Goal: Find specific page/section: Find specific page/section

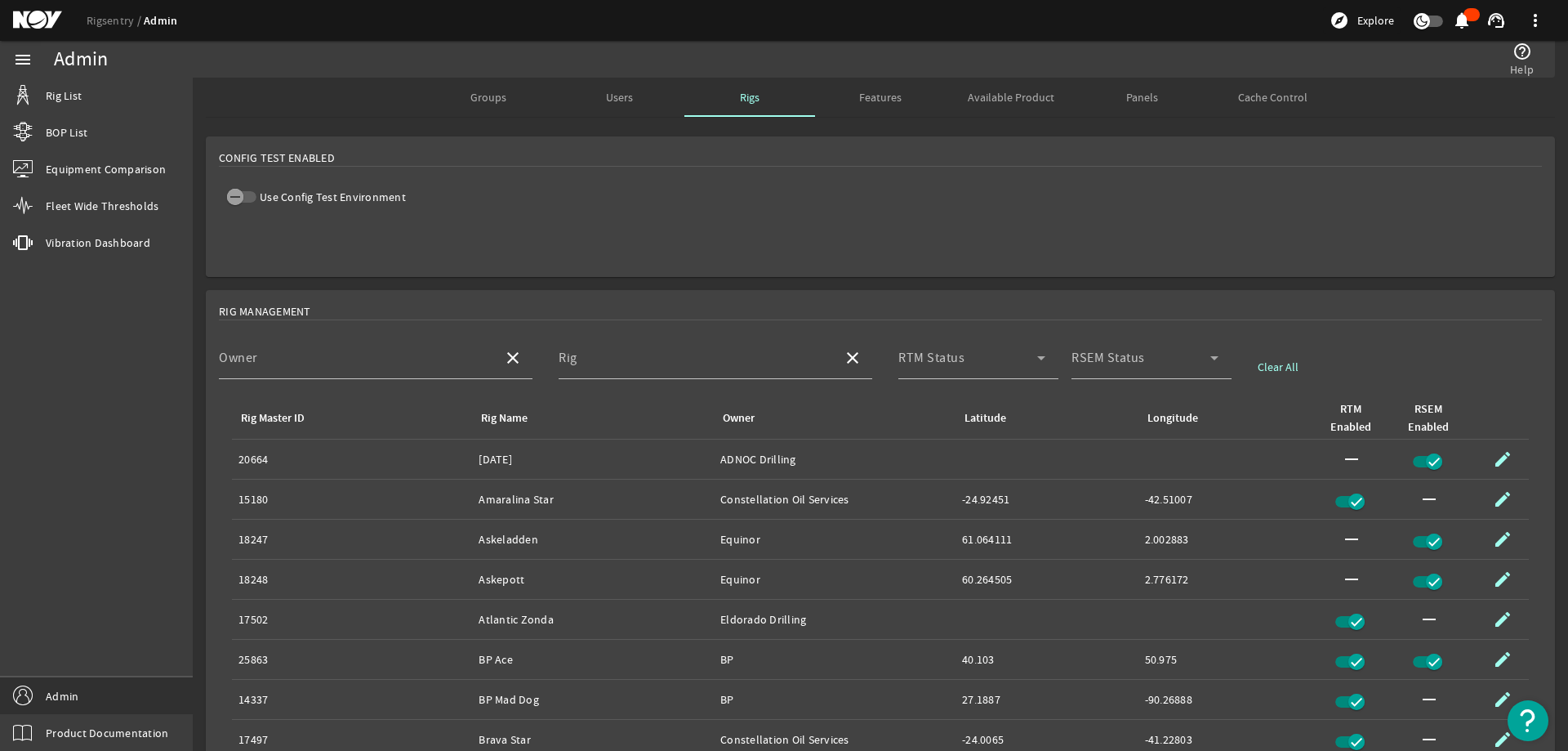
drag, startPoint x: 686, startPoint y: 224, endPoint x: 605, endPoint y: 212, distance: 81.9
click at [685, 223] on mat-card "Config Test Enabled Use Config Test Environment" at bounding box center [880, 206] width 1349 height 140
click at [103, 94] on link "Rig List" at bounding box center [97, 96] width 193 height 36
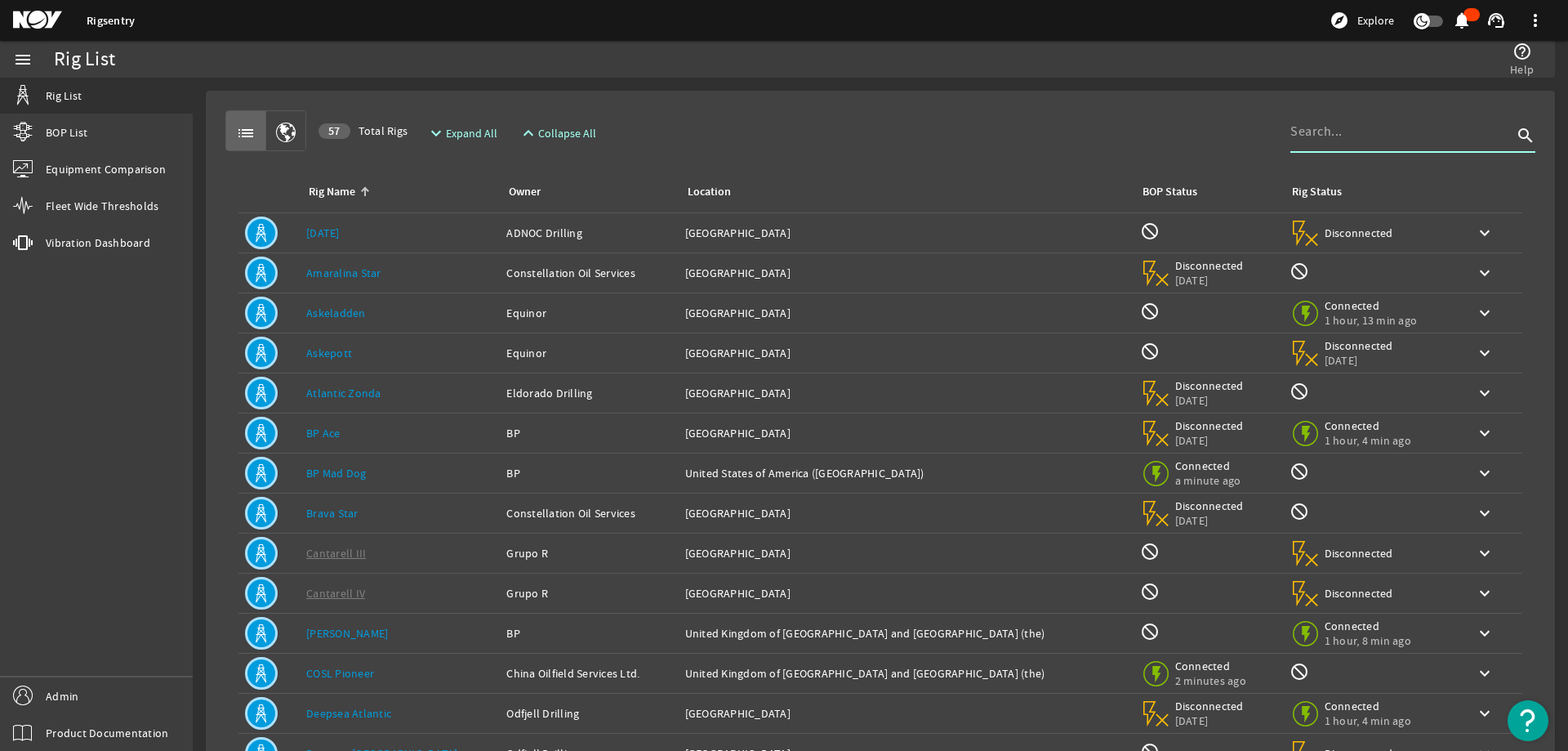
click at [1357, 135] on input at bounding box center [1401, 131] width 222 height 20
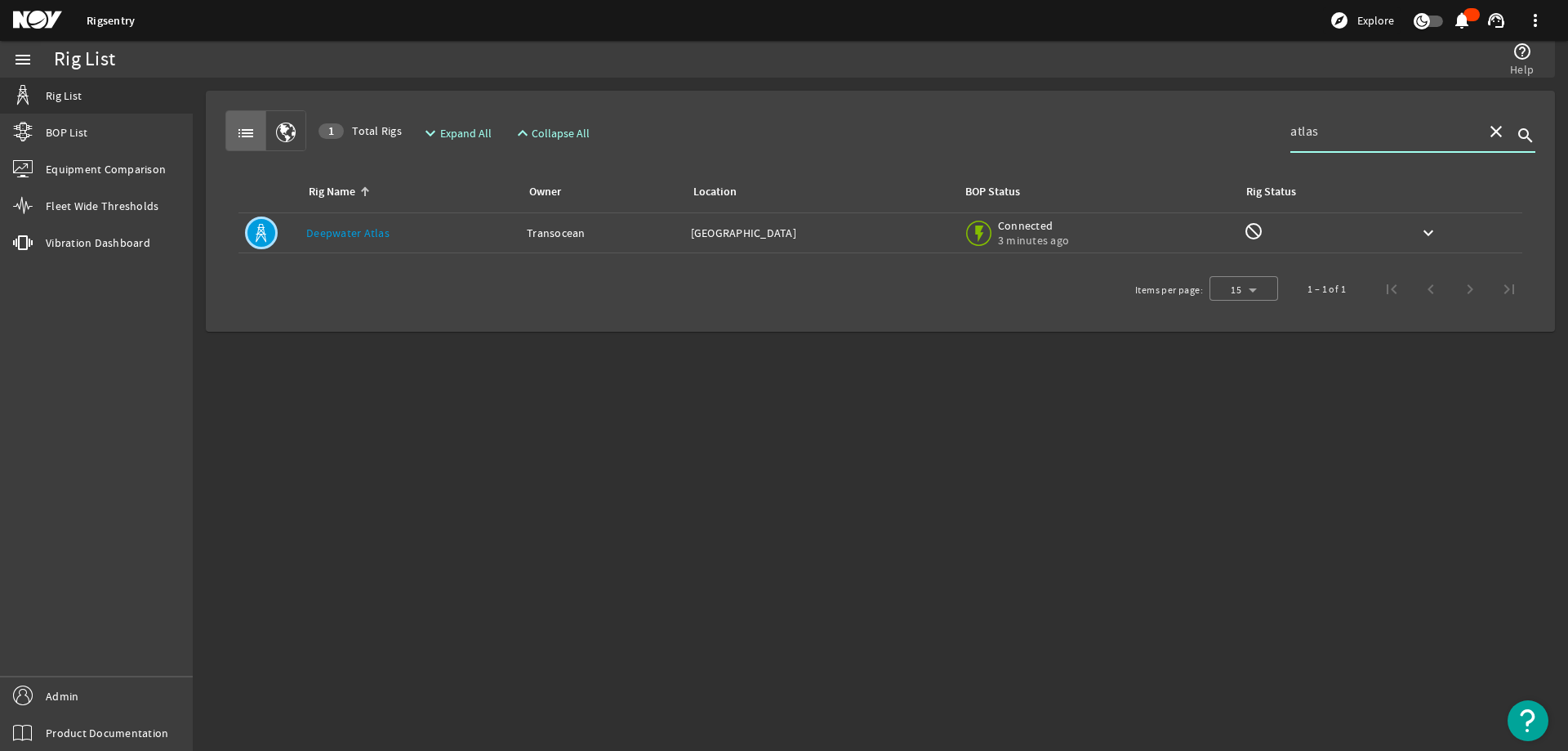
type input "atlas"
click at [434, 232] on div "Rig Name: Deepwater Atlas" at bounding box center [410, 233] width 207 height 16
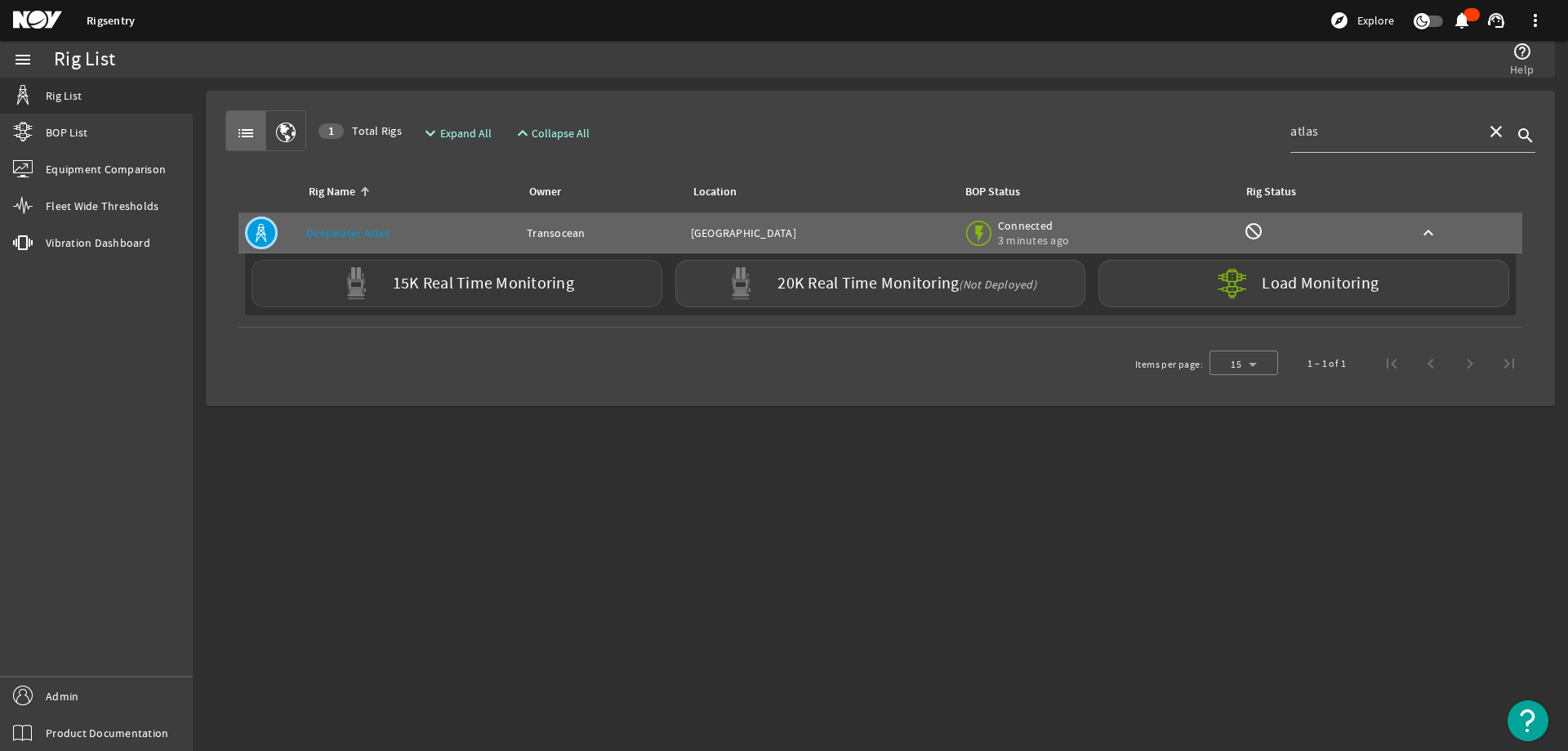
click at [467, 285] on label "15K Real Time Monitoring" at bounding box center [484, 283] width 181 height 17
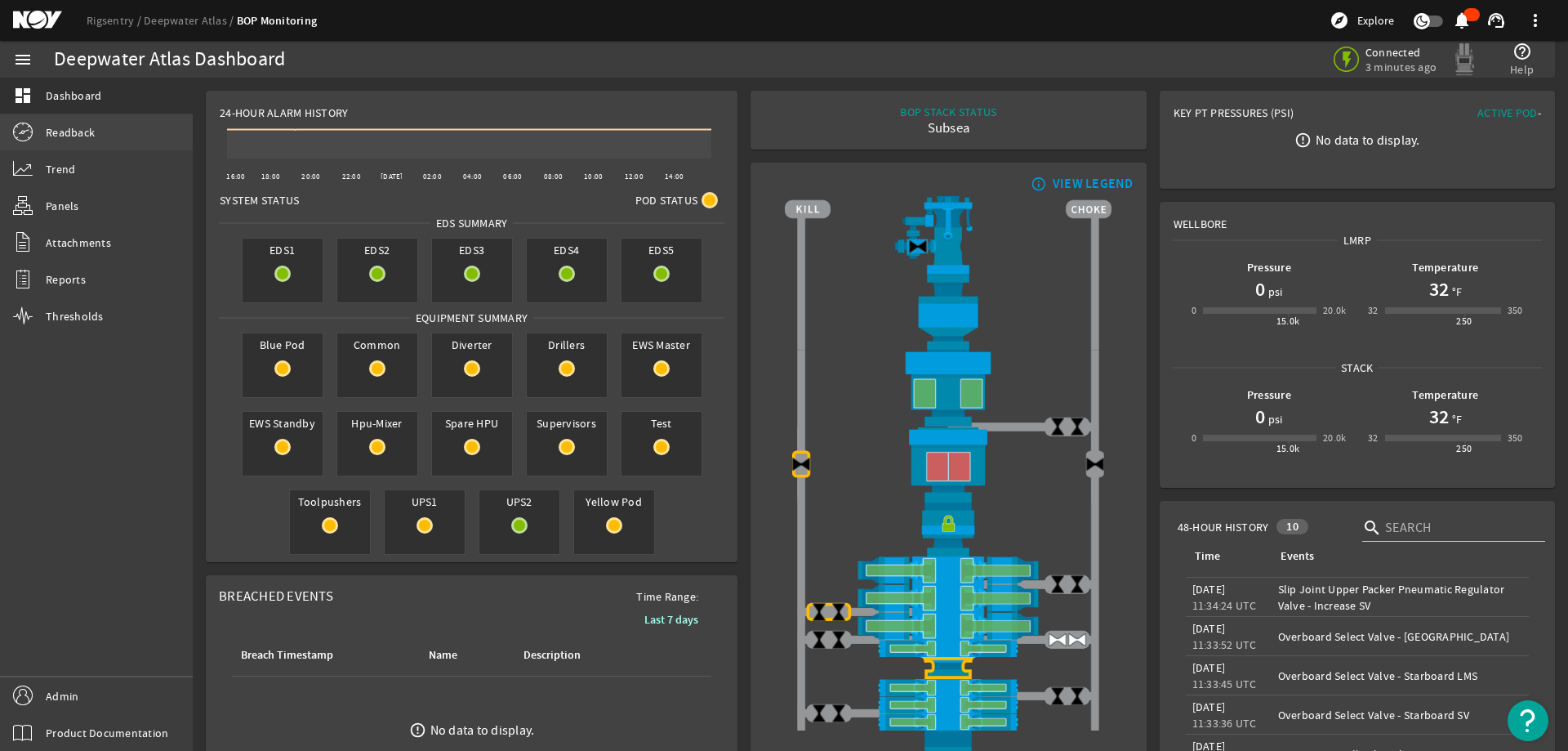
click at [89, 125] on span "Readback" at bounding box center [70, 132] width 49 height 16
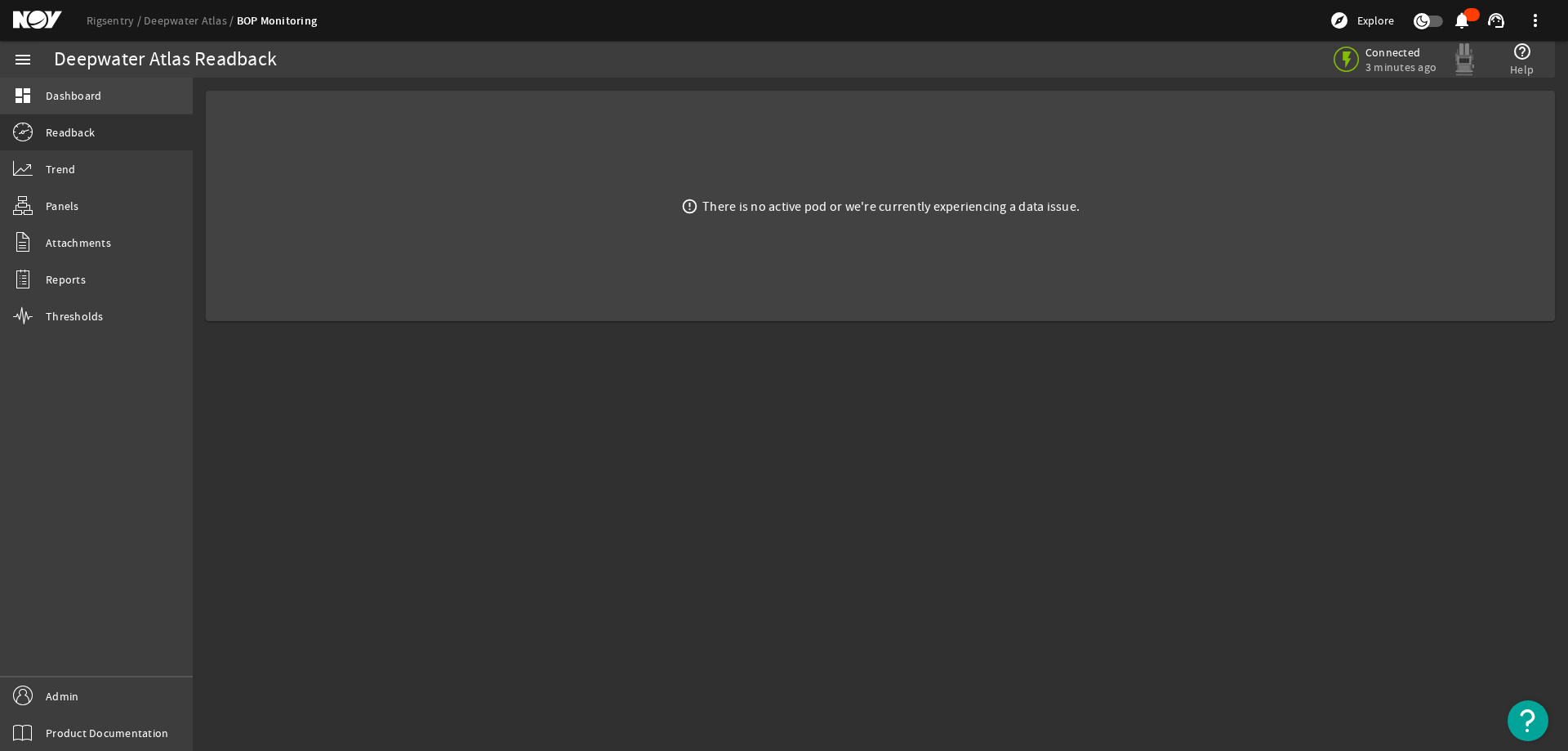
click at [102, 103] on link "dashboard Dashboard" at bounding box center [97, 96] width 193 height 36
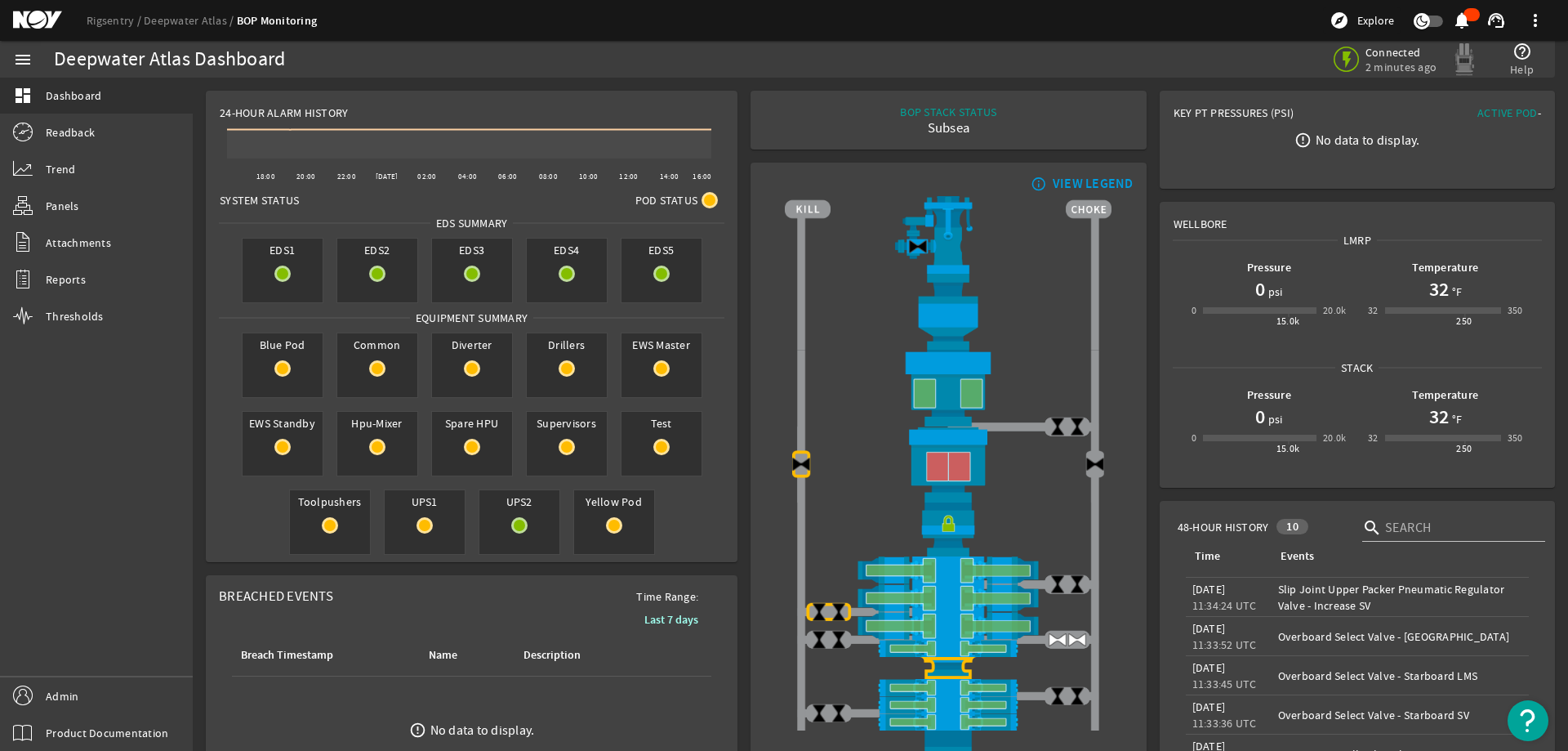
click at [939, 49] on div "Connected 2 minutes ago help_outline Help" at bounding box center [1171, 59] width 743 height 37
click at [744, 280] on rigsentry-mat-card "info_outline VIEW LEGEND" at bounding box center [948, 495] width 408 height 677
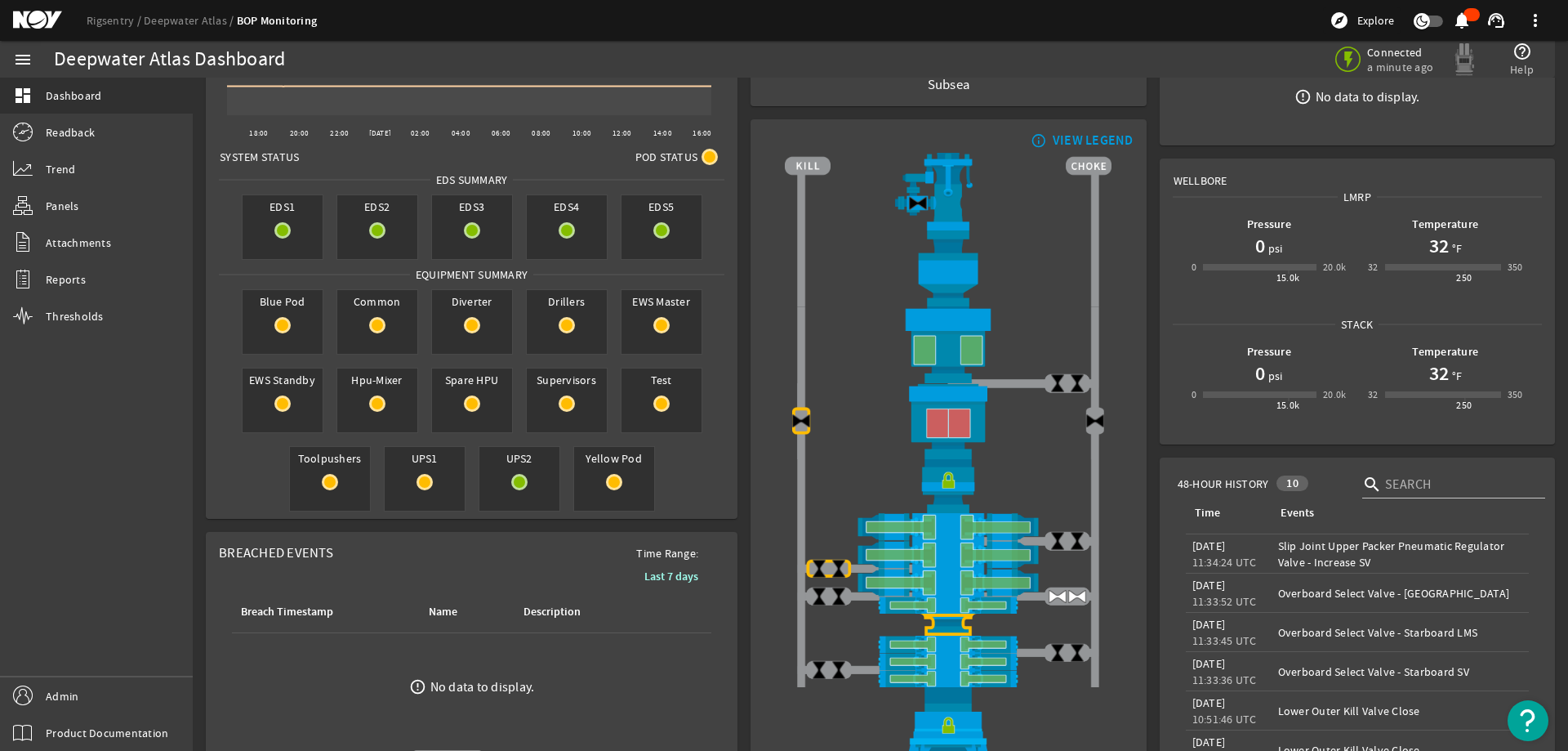
scroll to position [82, 0]
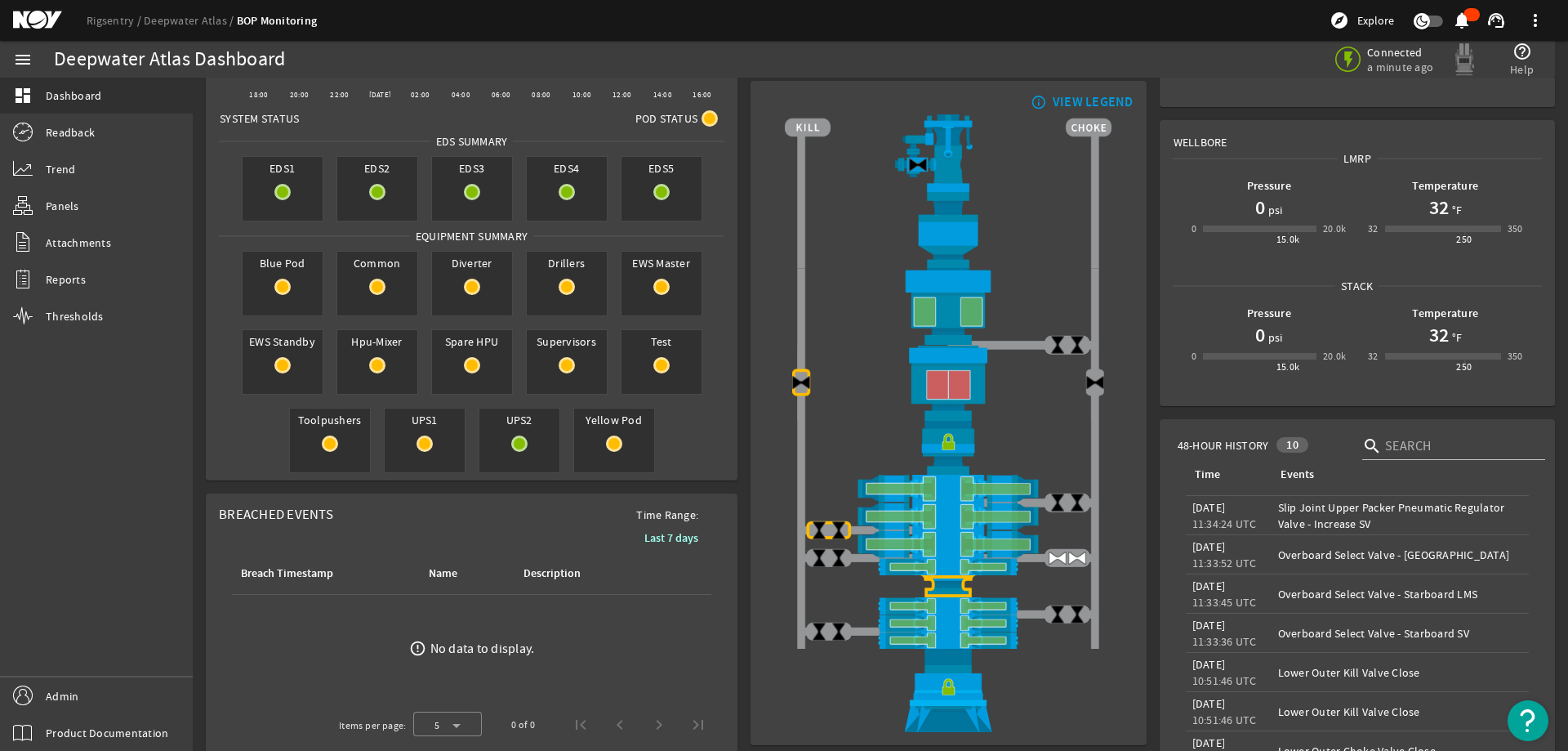
click at [1139, 267] on rigsentry-mat-card "info_outline VIEW LEGEND" at bounding box center [948, 413] width 408 height 677
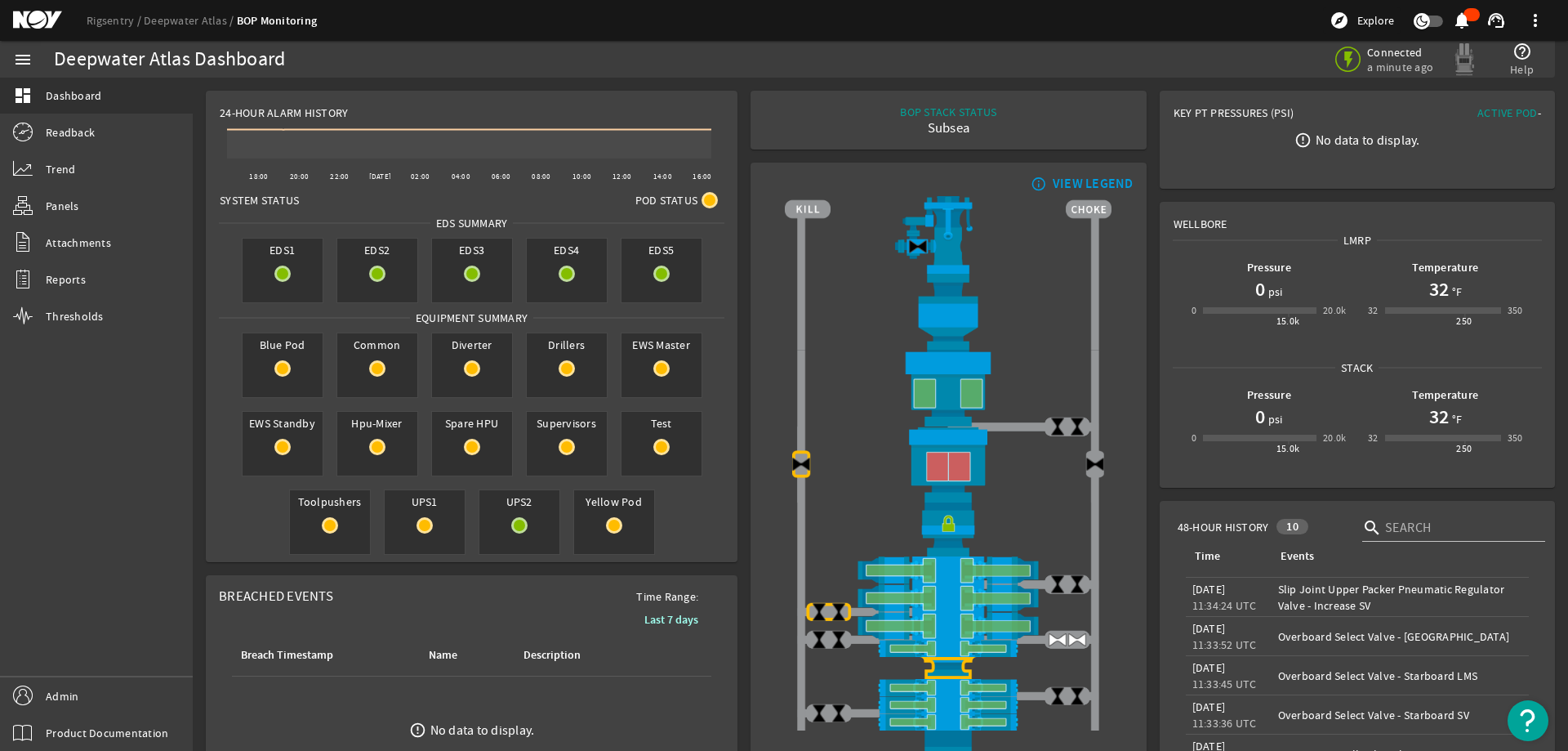
click at [1143, 212] on rigsentry-mat-card "info_outline VIEW LEGEND" at bounding box center [948, 495] width 408 height 677
click at [1153, 339] on rigsentry-mat-card "Wellbore LMRP Pressure 0 psi 0 15.0k 20.0k Temperature 32 °F 32 250 350 Stack P…" at bounding box center [1357, 345] width 408 height 299
click at [744, 319] on rigsentry-mat-card "info_outline VIEW LEGEND" at bounding box center [948, 495] width 408 height 677
click at [1140, 294] on rigsentry-mat-card "info_outline VIEW LEGEND" at bounding box center [948, 495] width 408 height 677
click at [766, 129] on div "BOP STACK STATUS Subsea END OF WELL - ACTIVE STACK -" at bounding box center [948, 120] width 369 height 33
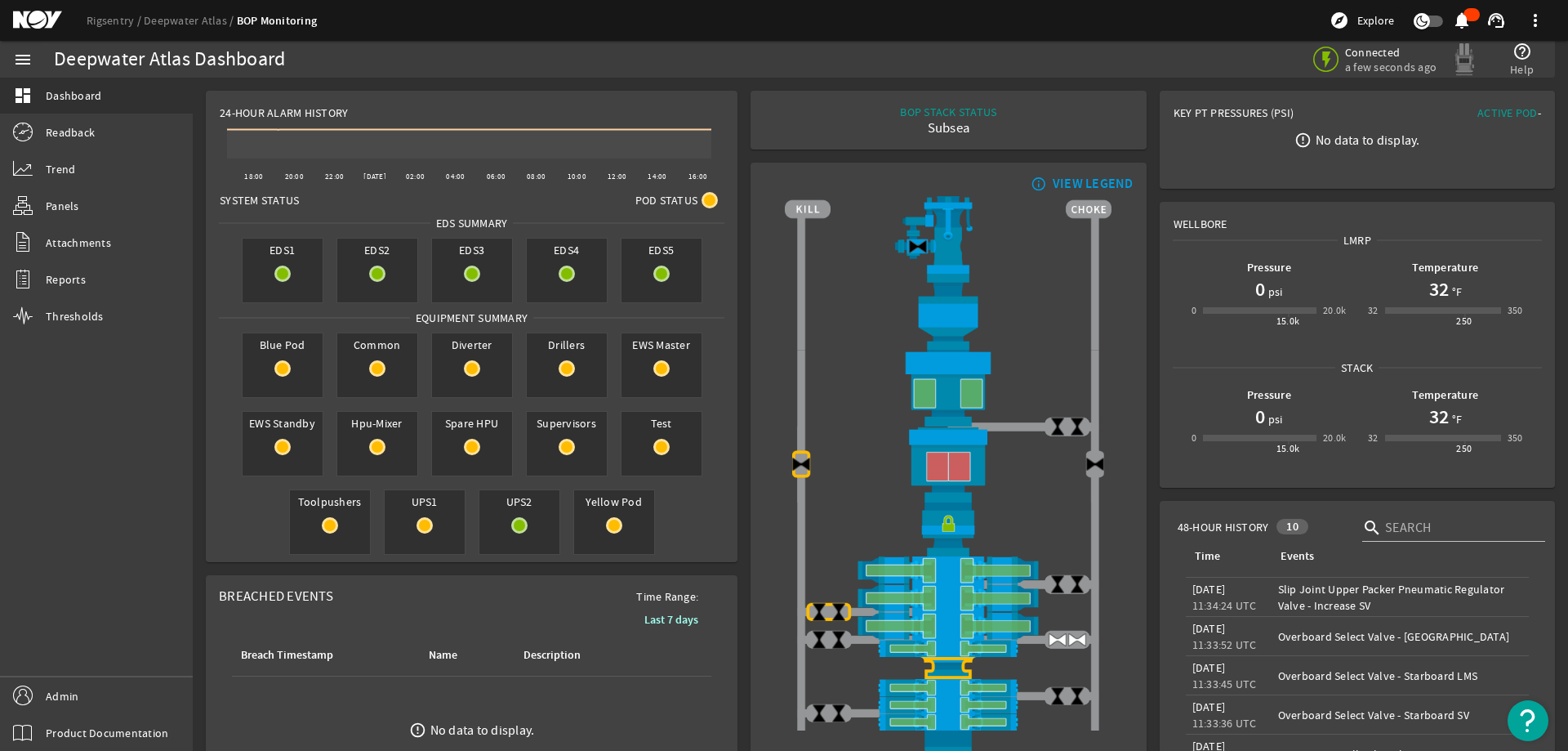
click at [1153, 199] on rigsentry-mat-card "Wellbore LMRP Pressure 0 psi 0 15.0k 20.0k Temperature 32 °F 32 250 350 Stack P…" at bounding box center [1357, 345] width 408 height 299
click at [1450, 154] on mat-card "Key PT Pressures (PSI) Active Pod - error_outline No data to display." at bounding box center [1357, 139] width 395 height 98
click at [1186, 198] on rigsentry-mat-card "Wellbore LMRP Pressure 0 psi 0 15.0k 20.0k Temperature 32 °F 32 250 350 Stack P…" at bounding box center [1357, 345] width 408 height 299
click at [1138, 297] on mat-card "info_outline VIEW LEGEND" at bounding box center [948, 494] width 395 height 664
click at [785, 140] on mat-card "BOP STACK STATUS Subsea END OF WELL - ACTIVE STACK -" at bounding box center [948, 120] width 395 height 59
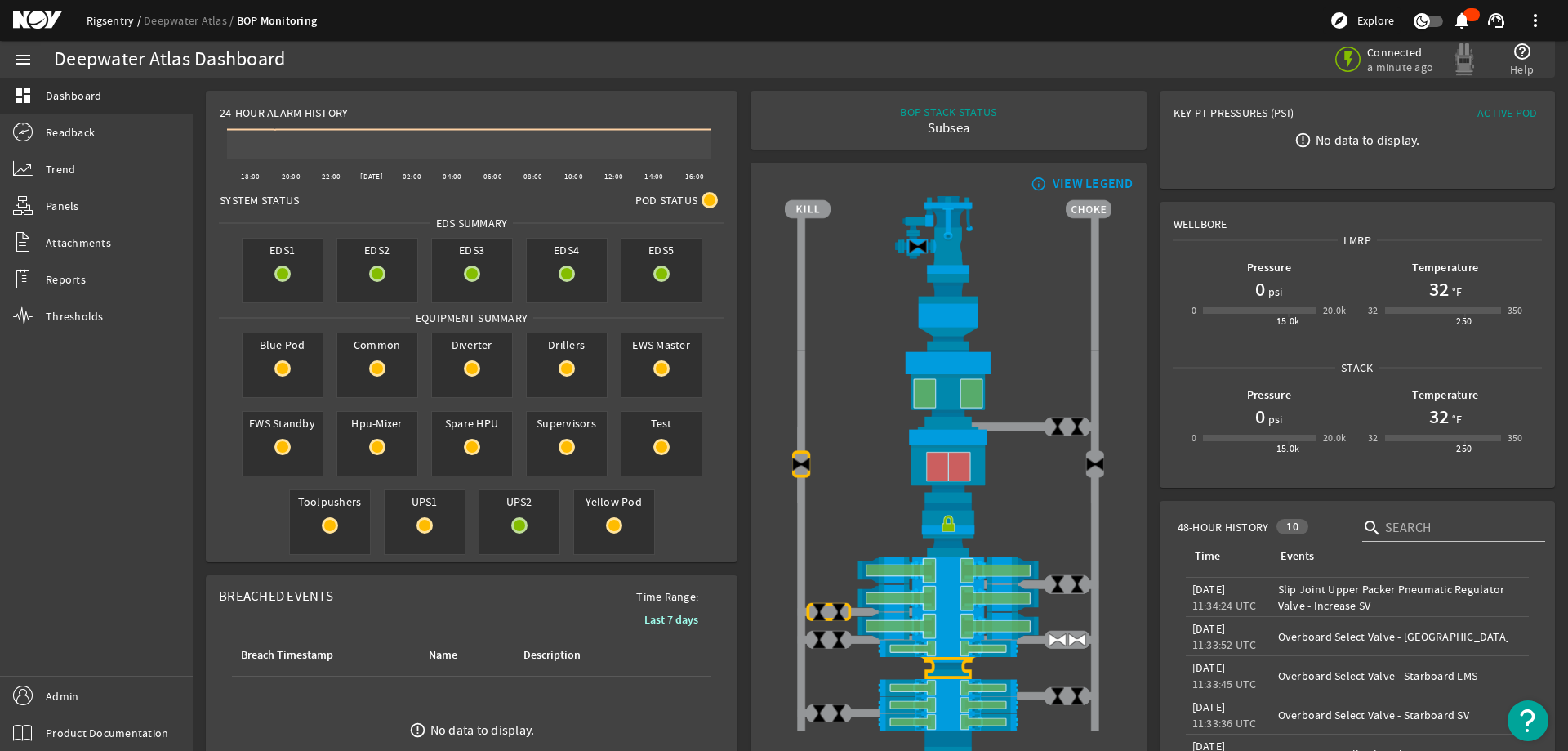
click at [103, 19] on link "Rigsentry" at bounding box center [114, 20] width 57 height 15
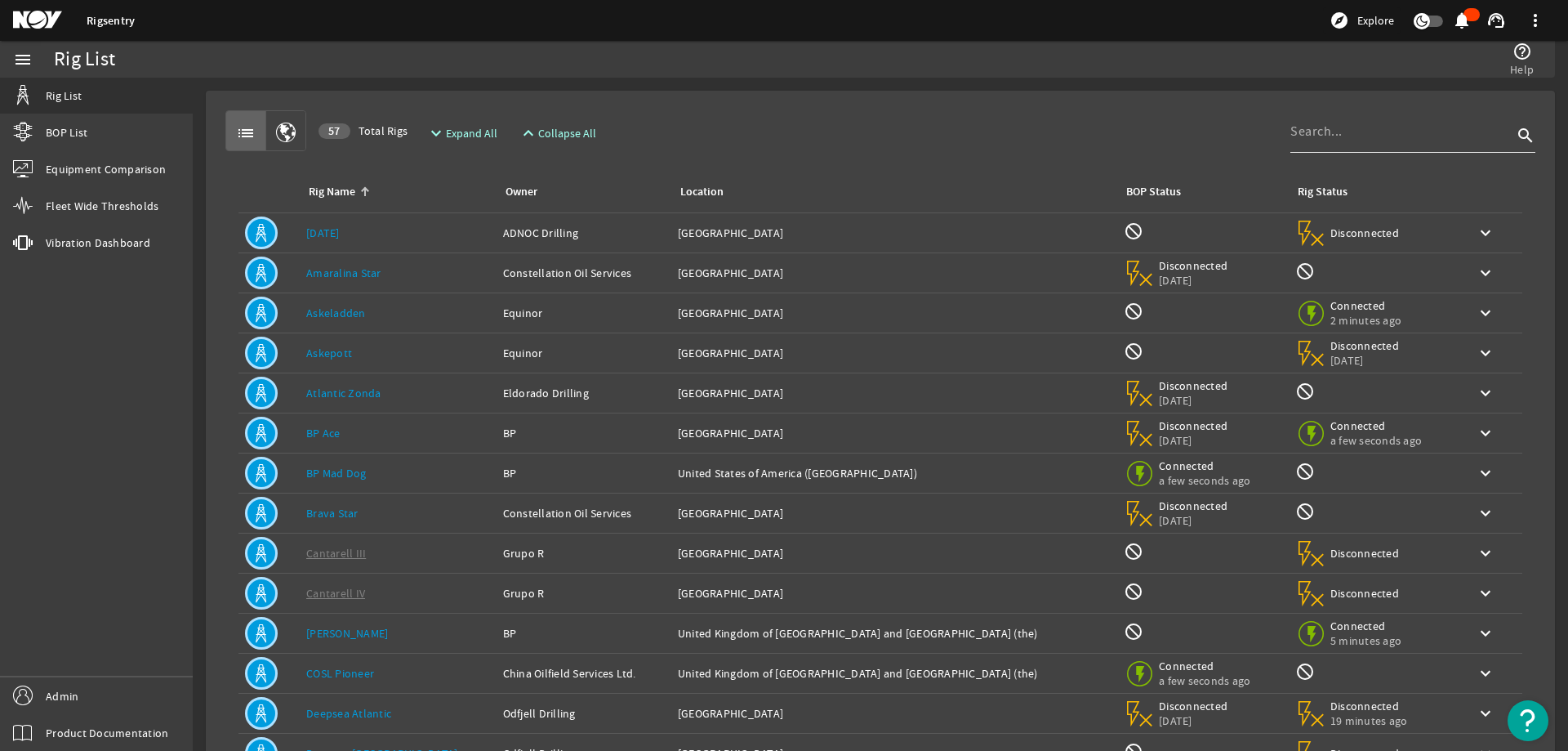
click at [1352, 132] on input at bounding box center [1401, 131] width 222 height 20
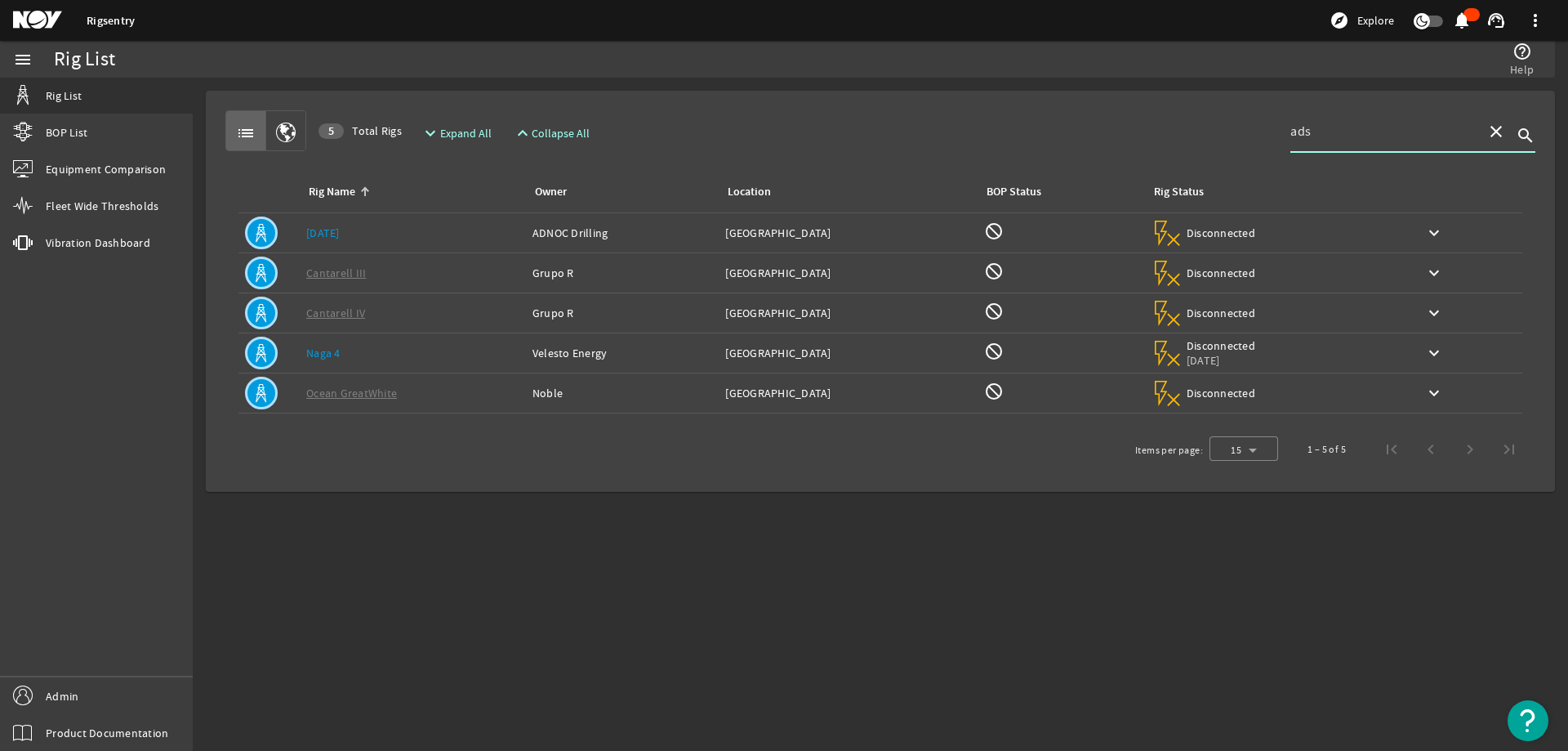
click at [415, 236] on div "Rig Name: [DATE]" at bounding box center [413, 233] width 213 height 16
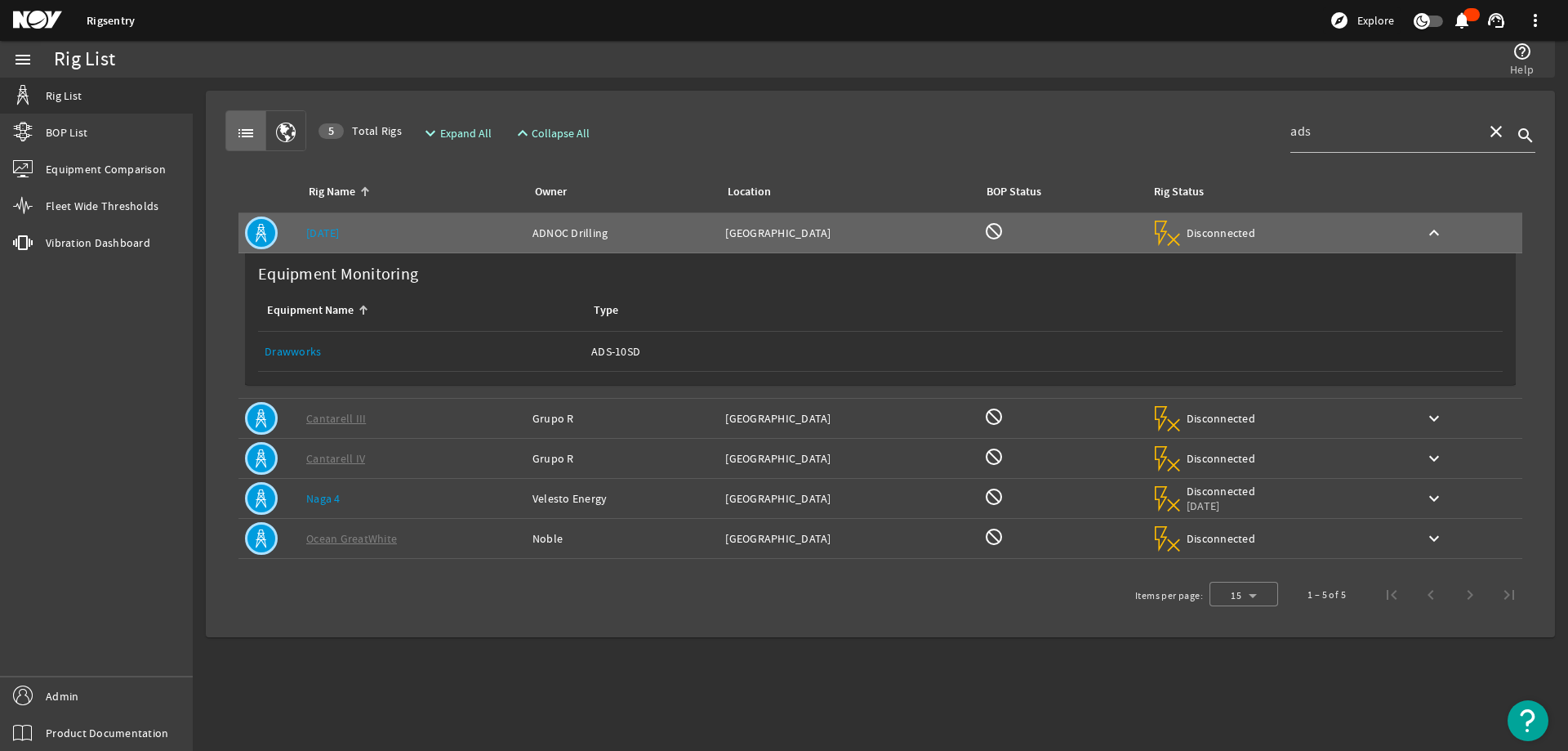
click at [857, 69] on div "help_outline Help" at bounding box center [1172, 59] width 740 height 37
click at [1340, 114] on div "ads" at bounding box center [1382, 131] width 183 height 43
click at [1335, 125] on input "ads" at bounding box center [1382, 131] width 183 height 20
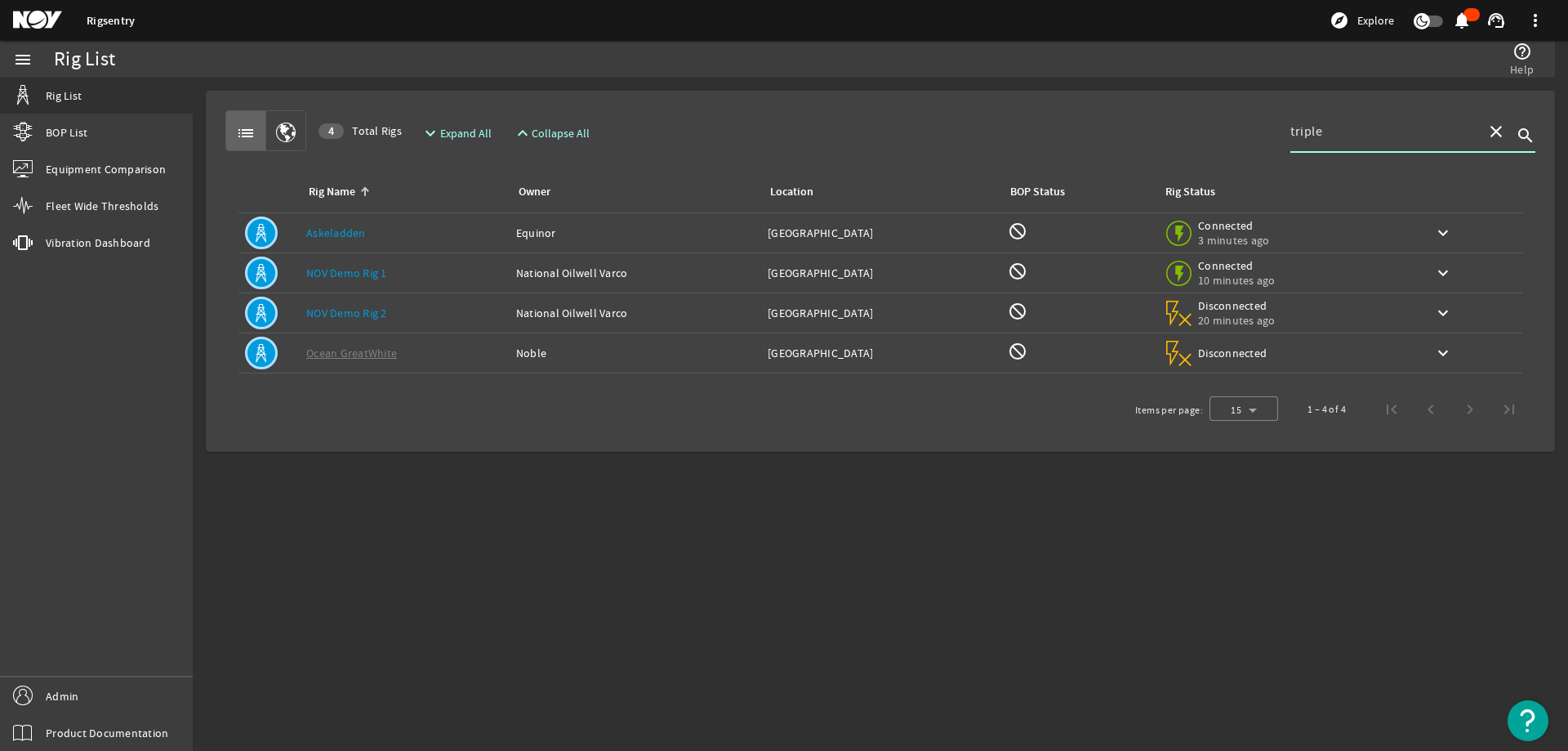
type input "triple"
click at [576, 234] on div "Owner: Equinor" at bounding box center [636, 233] width 239 height 16
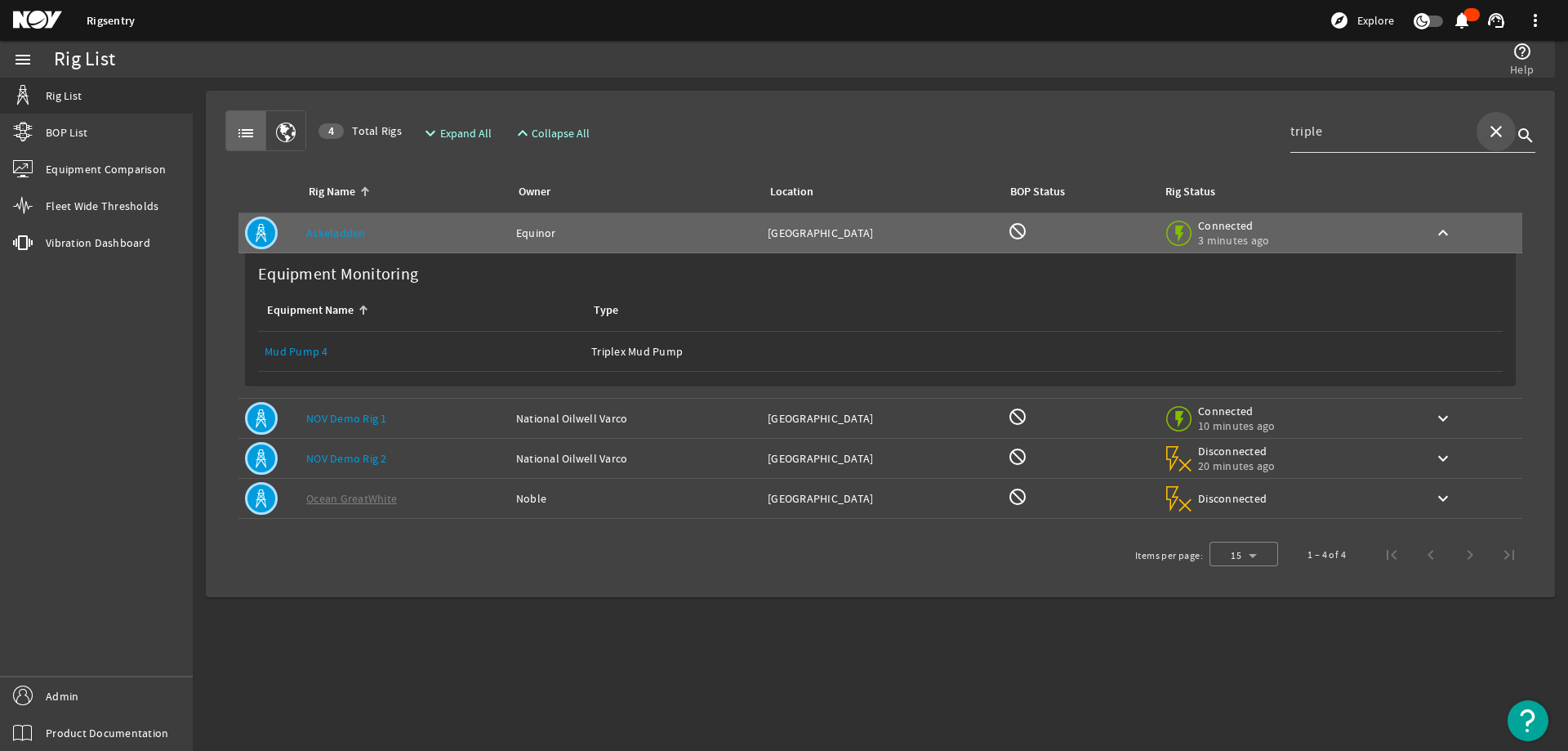
click at [1496, 131] on mat-icon "close" at bounding box center [1496, 131] width 20 height 20
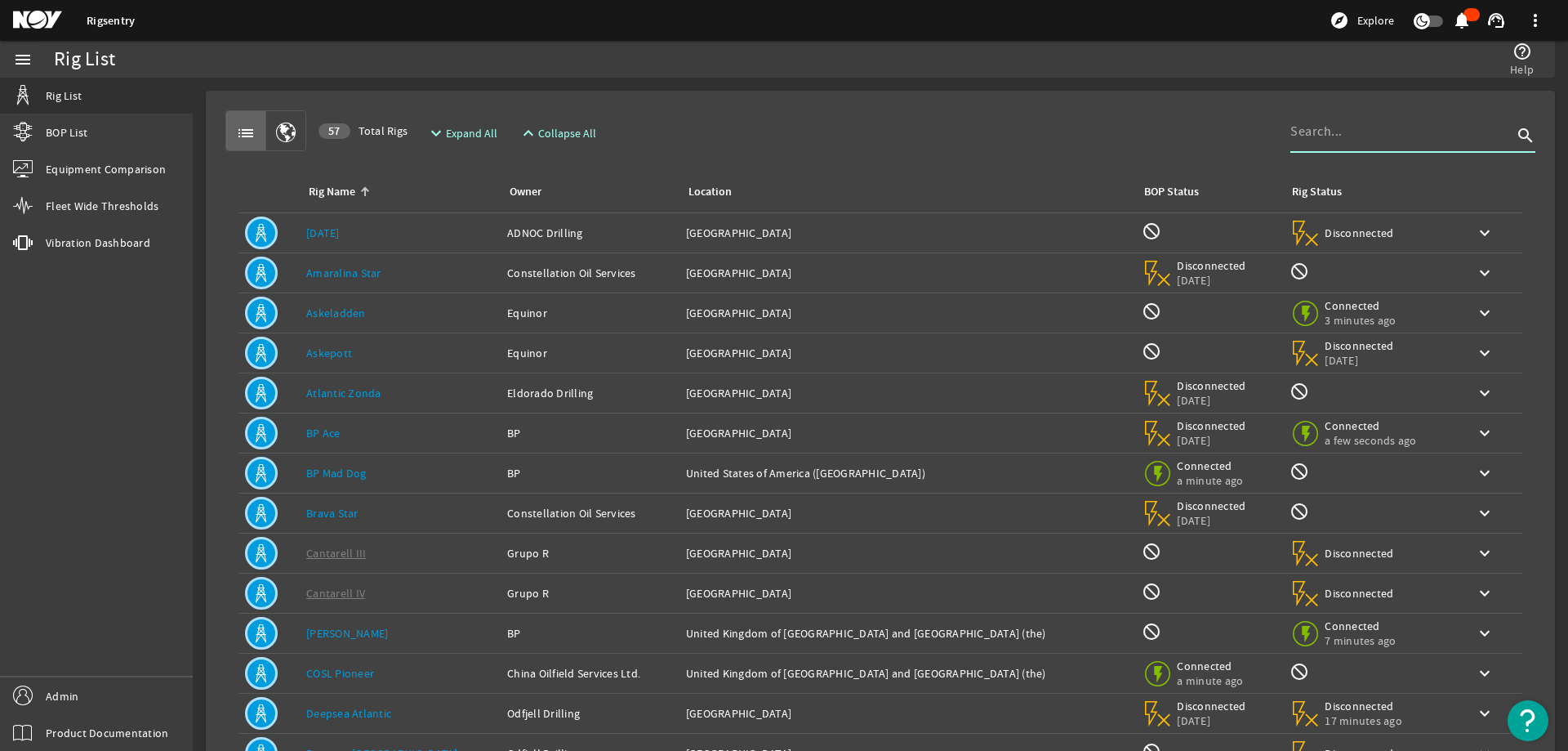
click at [884, 231] on div "Location: [GEOGRAPHIC_DATA]" at bounding box center [908, 233] width 444 height 16
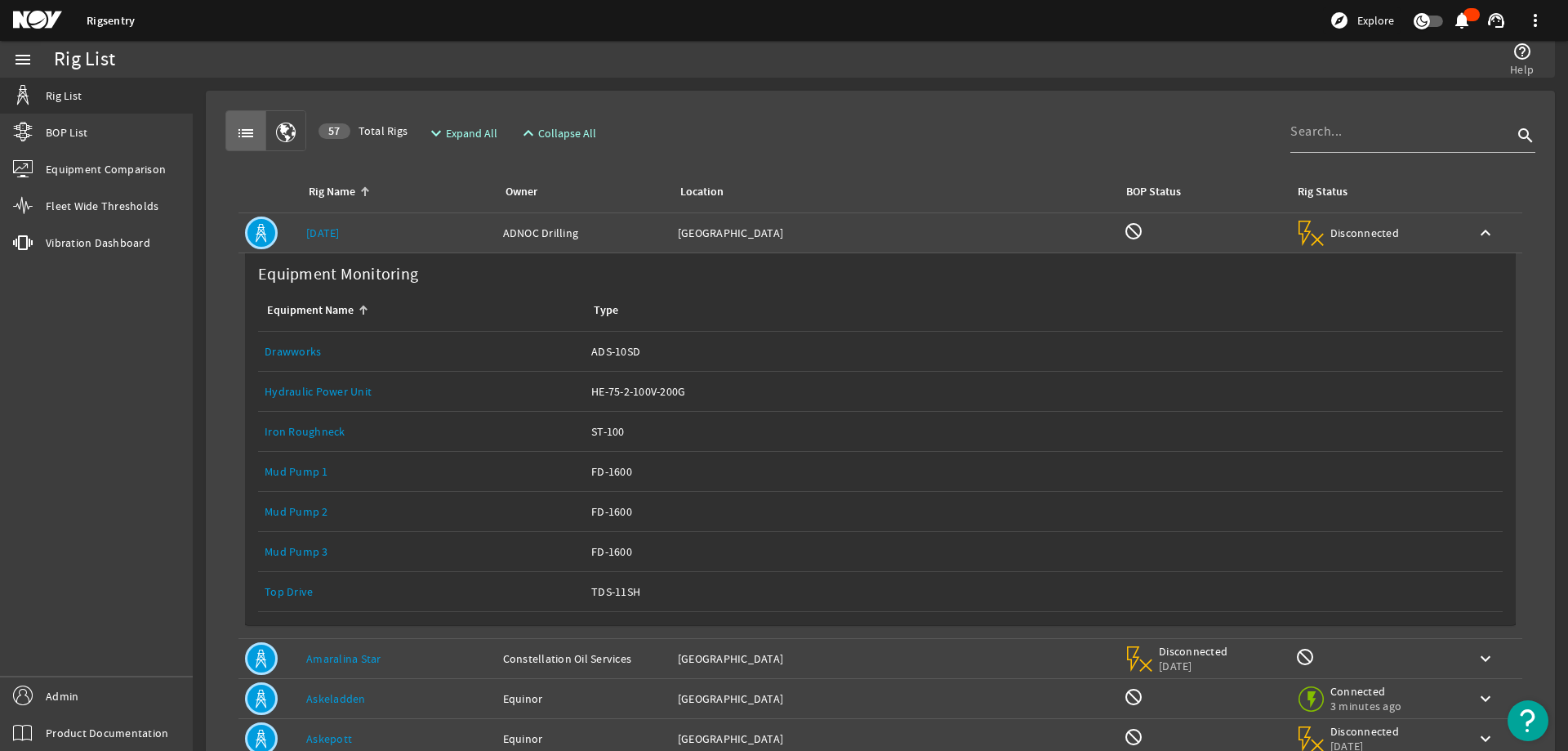
click at [873, 241] on td "Location: [GEOGRAPHIC_DATA]" at bounding box center [894, 233] width 446 height 40
